Goal: Task Accomplishment & Management: Use online tool/utility

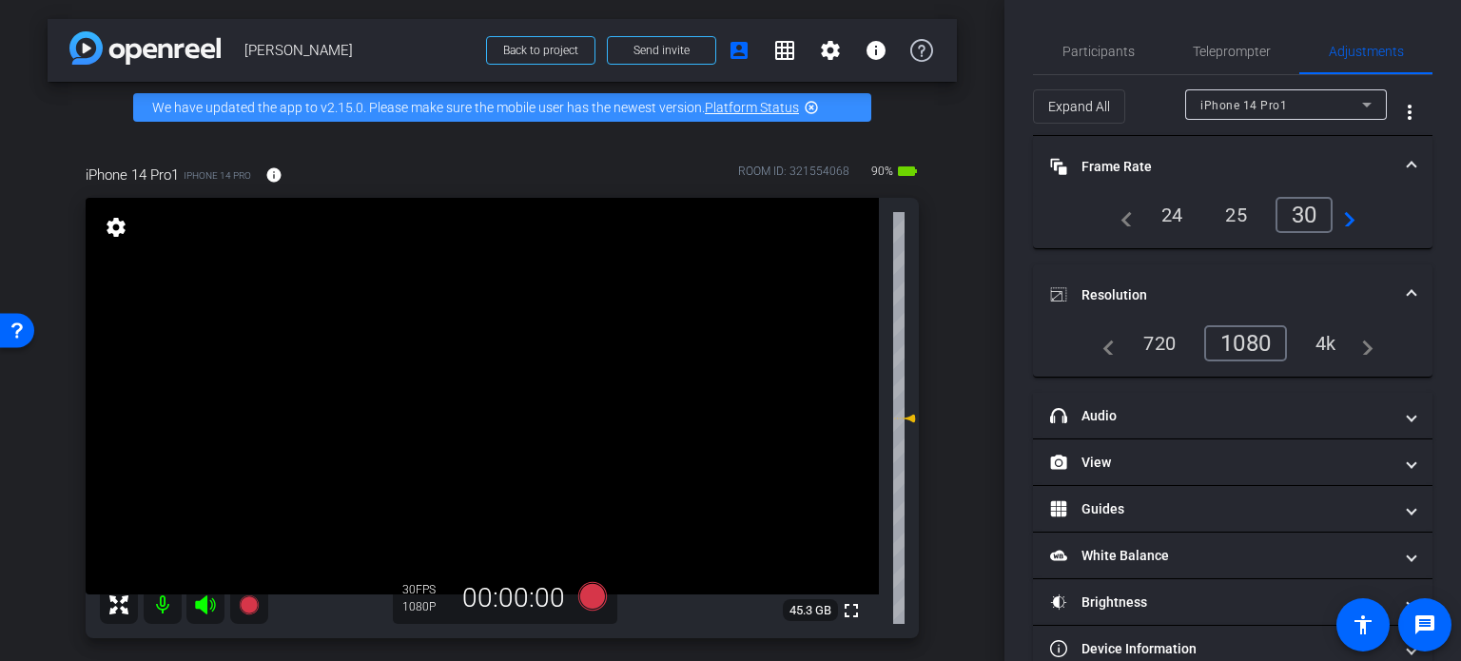
click at [110, 229] on mat-icon "settings" at bounding box center [116, 227] width 27 height 23
click at [107, 227] on mat-icon "settings" at bounding box center [116, 227] width 27 height 23
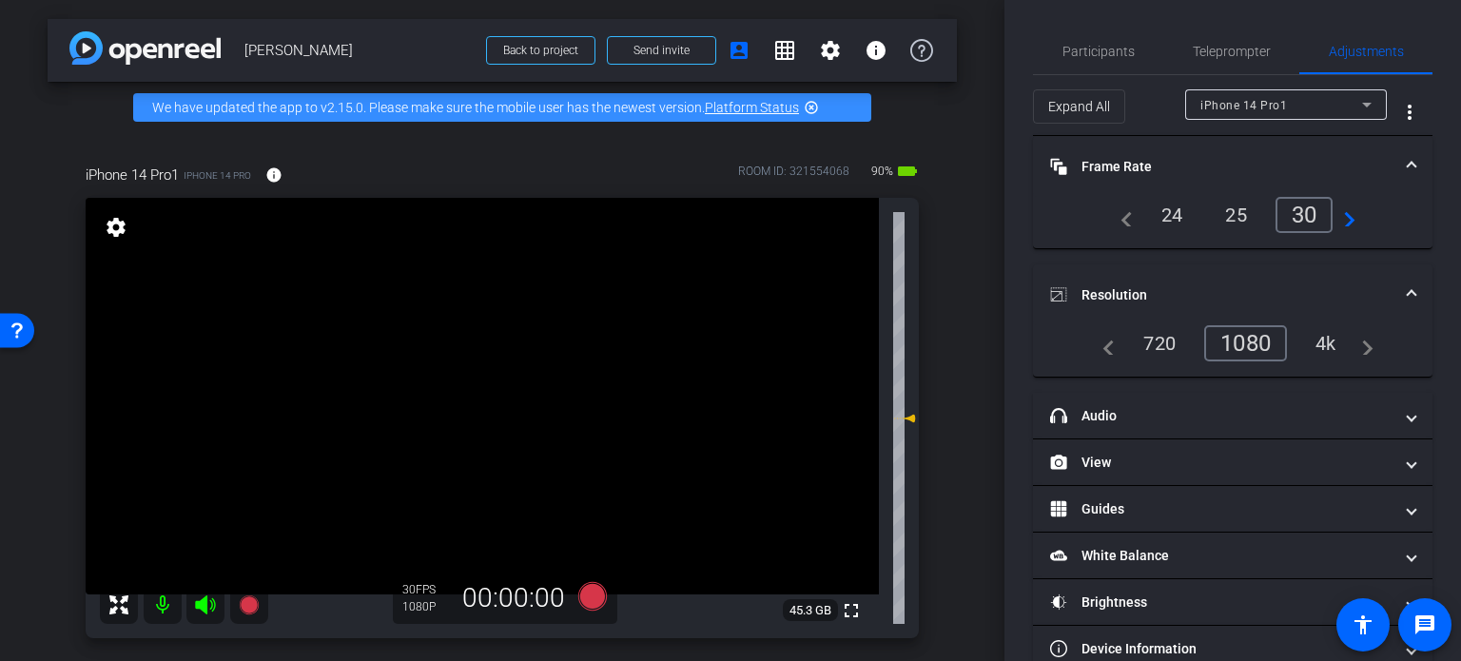
click at [121, 235] on mat-icon "settings" at bounding box center [116, 227] width 27 height 23
click at [113, 222] on mat-icon "settings" at bounding box center [116, 227] width 27 height 23
click at [114, 224] on mat-icon "settings" at bounding box center [116, 227] width 27 height 23
click at [111, 227] on mat-icon "settings" at bounding box center [116, 227] width 27 height 23
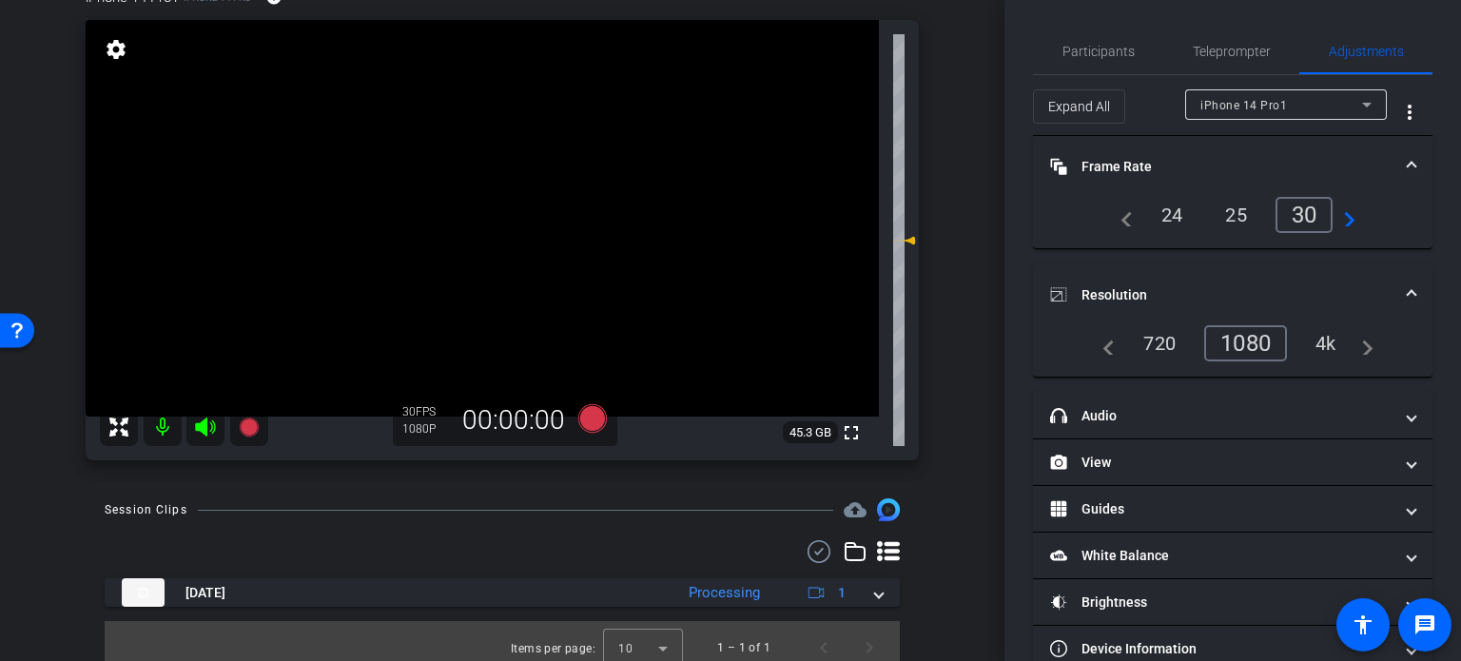
scroll to position [190, 0]
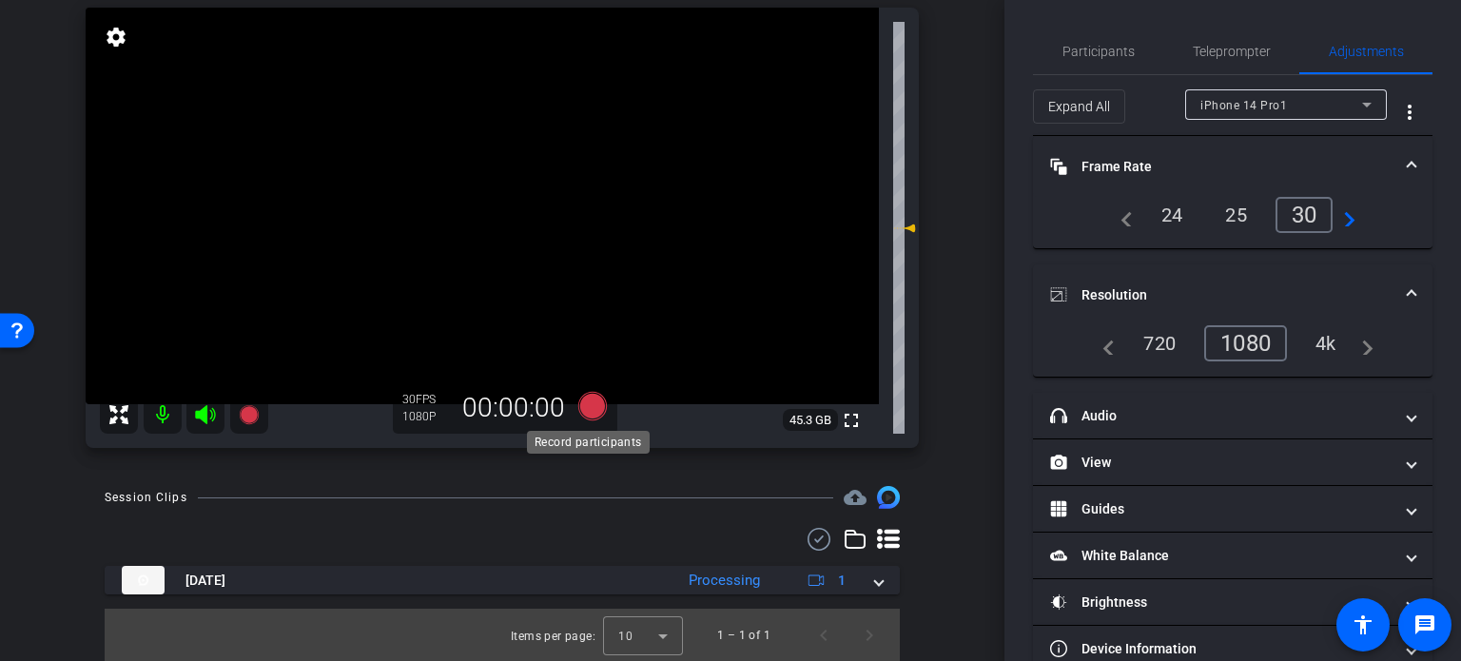
click at [595, 402] on icon at bounding box center [592, 406] width 29 height 29
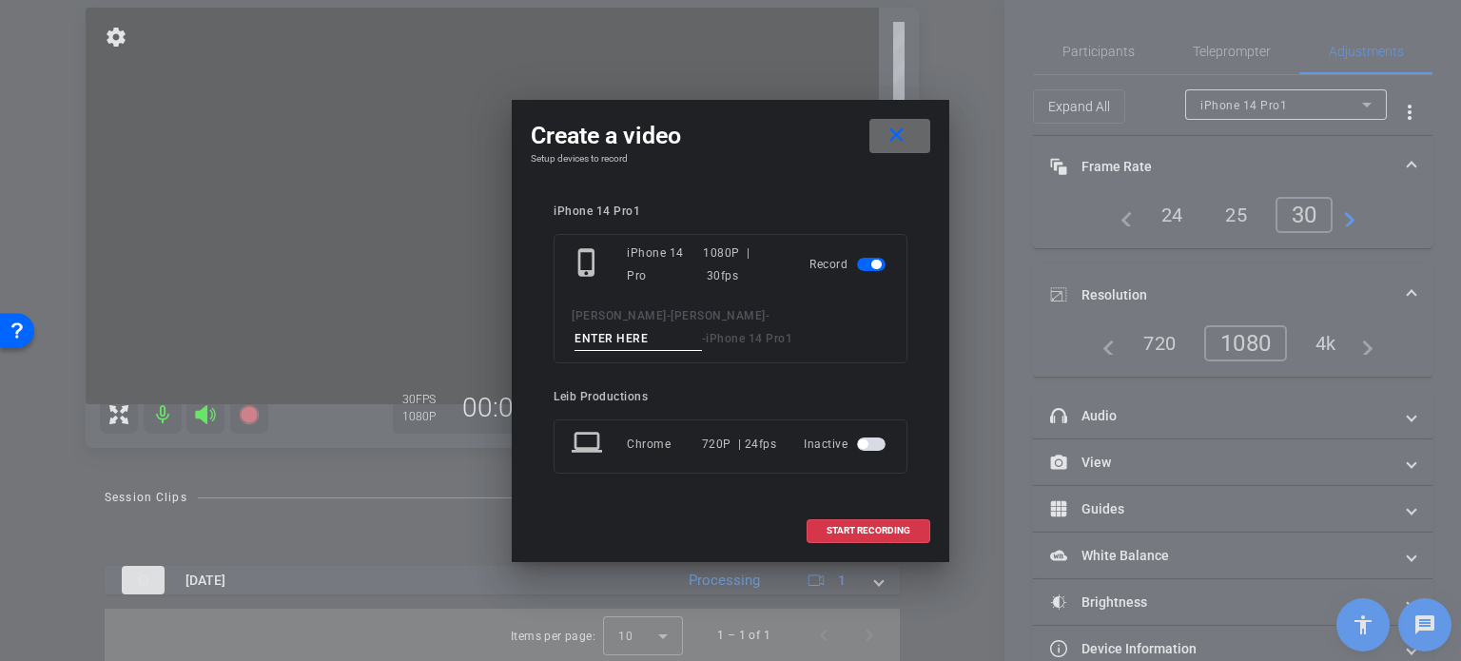
click at [882, 134] on span at bounding box center [899, 136] width 61 height 46
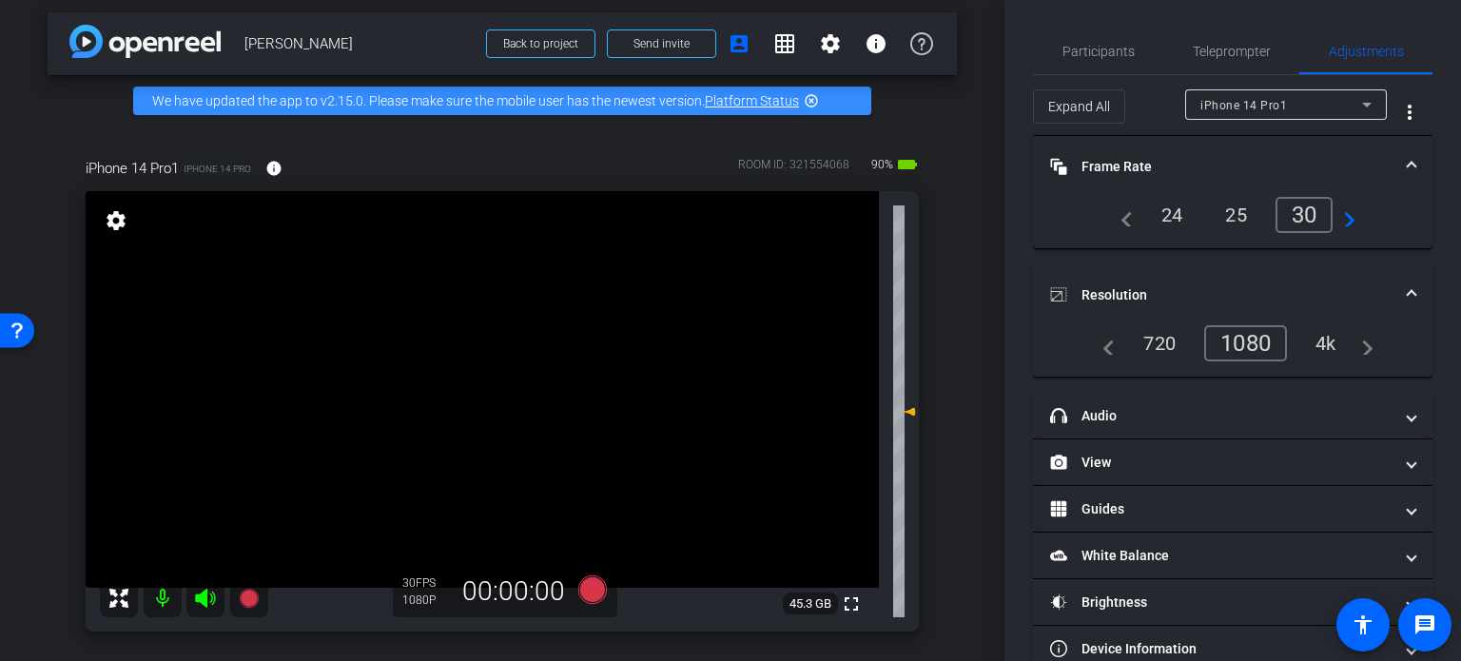
scroll to position [0, 0]
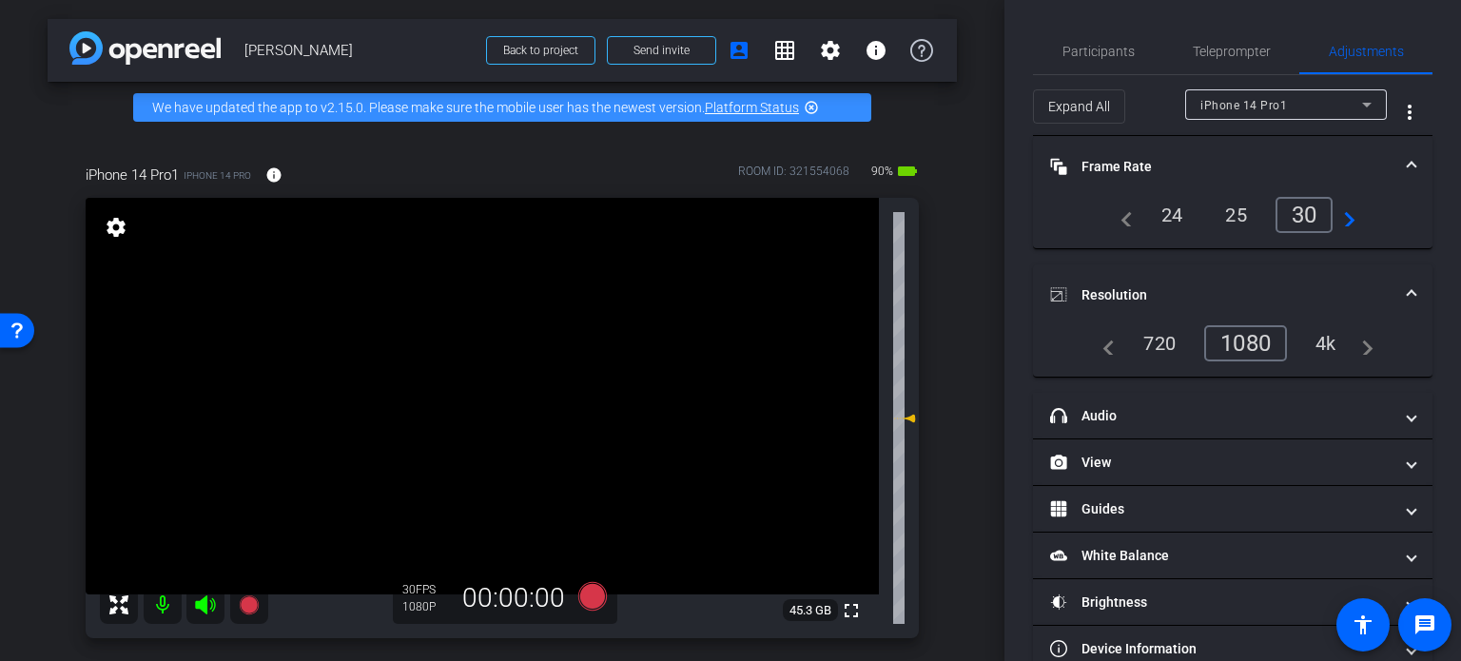
click at [112, 224] on mat-icon "settings" at bounding box center [116, 227] width 27 height 23
click at [111, 222] on mat-icon "settings" at bounding box center [116, 227] width 27 height 23
click at [114, 224] on mat-icon "settings" at bounding box center [116, 227] width 27 height 23
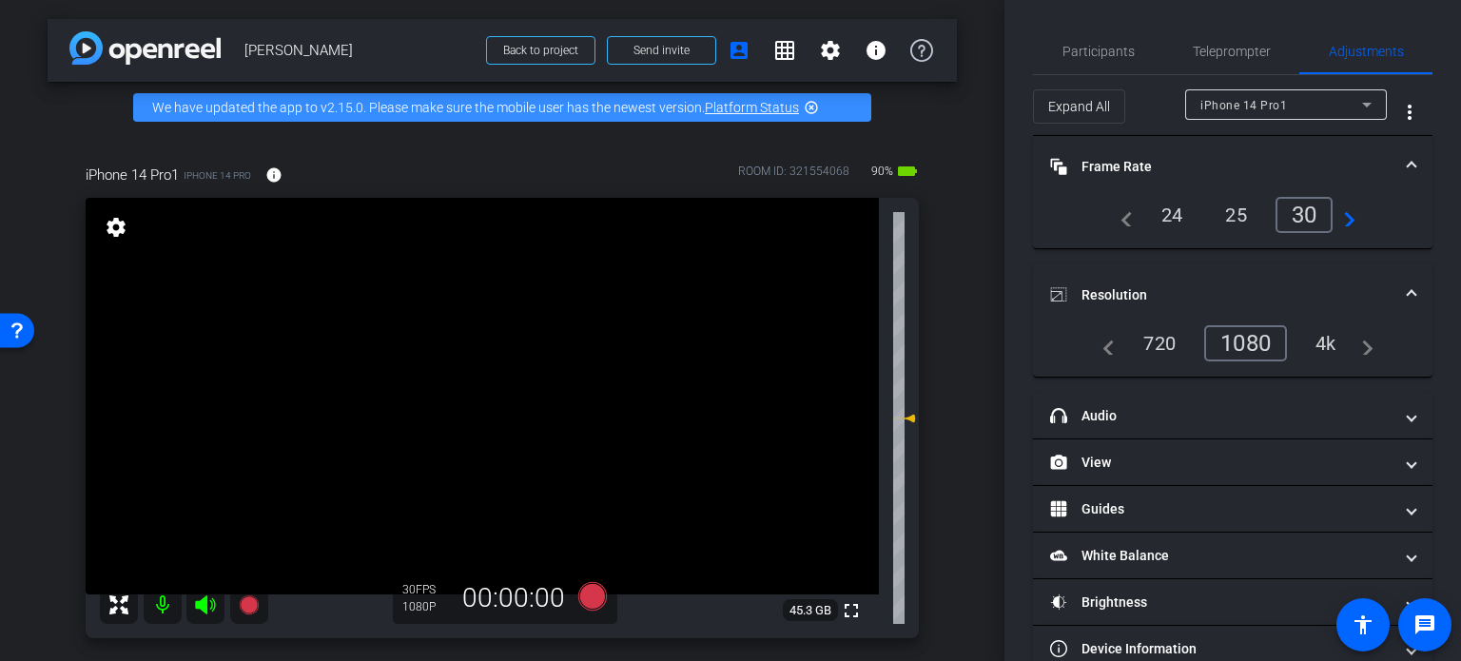
click at [117, 227] on mat-icon "settings" at bounding box center [116, 227] width 27 height 23
click at [141, 178] on span "iPhone 14 Pro1" at bounding box center [132, 175] width 93 height 21
click at [122, 52] on img at bounding box center [144, 47] width 151 height 33
click at [826, 54] on mat-icon "settings" at bounding box center [830, 50] width 23 height 23
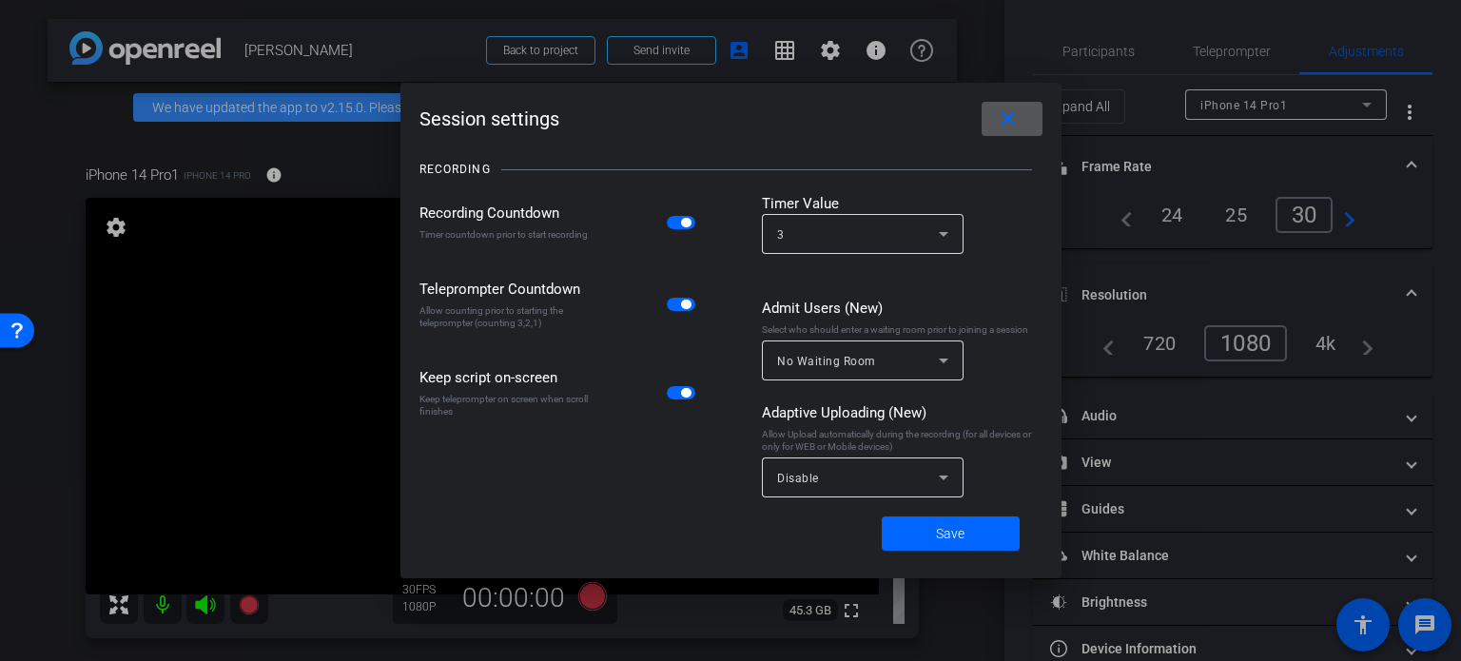
click at [825, 55] on div at bounding box center [730, 330] width 1461 height 661
